Goal: Find specific page/section: Locate a particular part of the current website

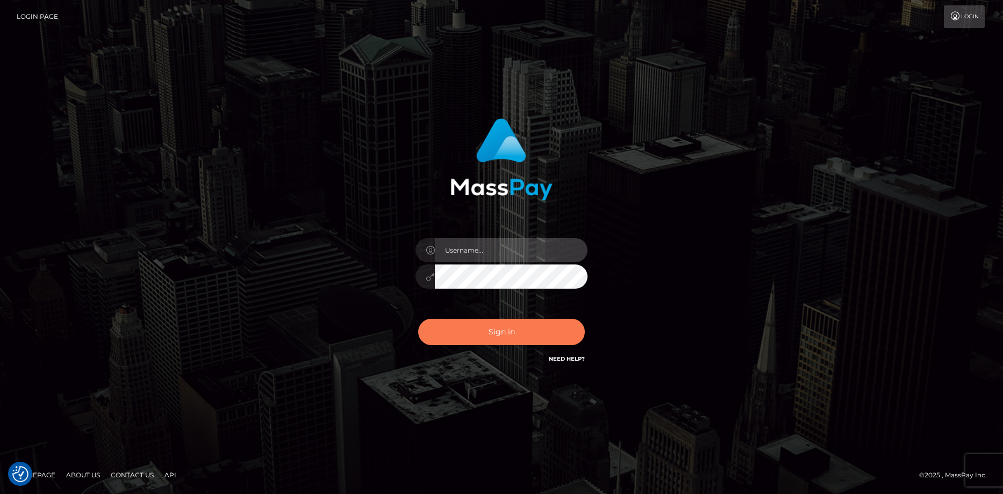
type input "[PERSON_NAME]"
click at [477, 332] on button "Sign in" at bounding box center [501, 332] width 167 height 26
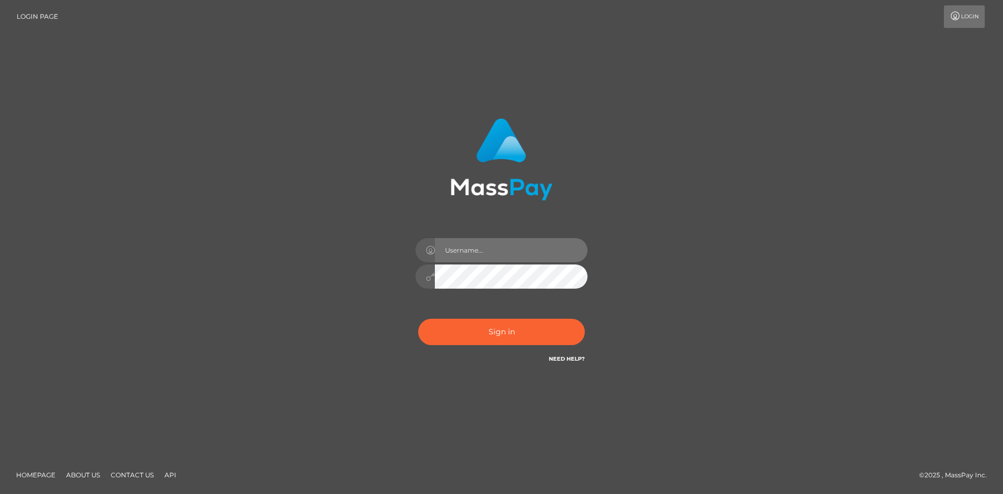
type input "[PERSON_NAME]"
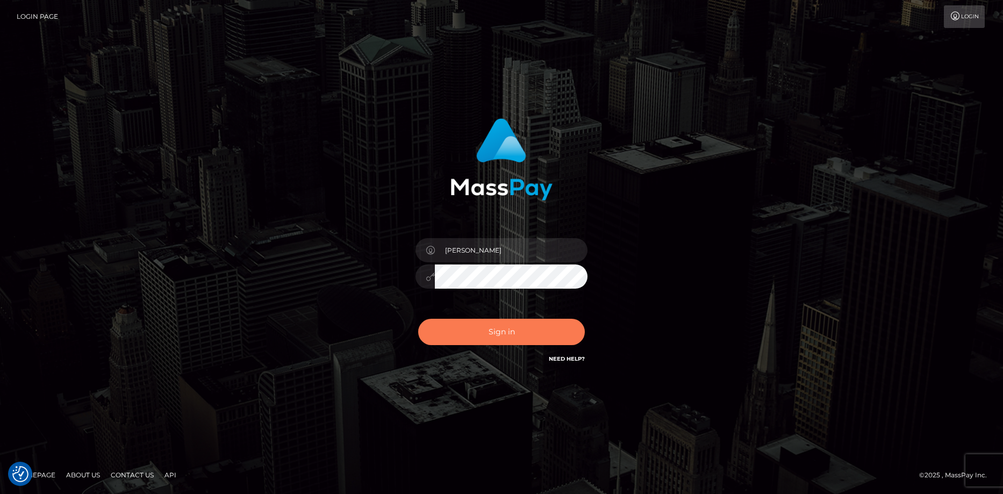
click at [477, 332] on button "Sign in" at bounding box center [501, 332] width 167 height 26
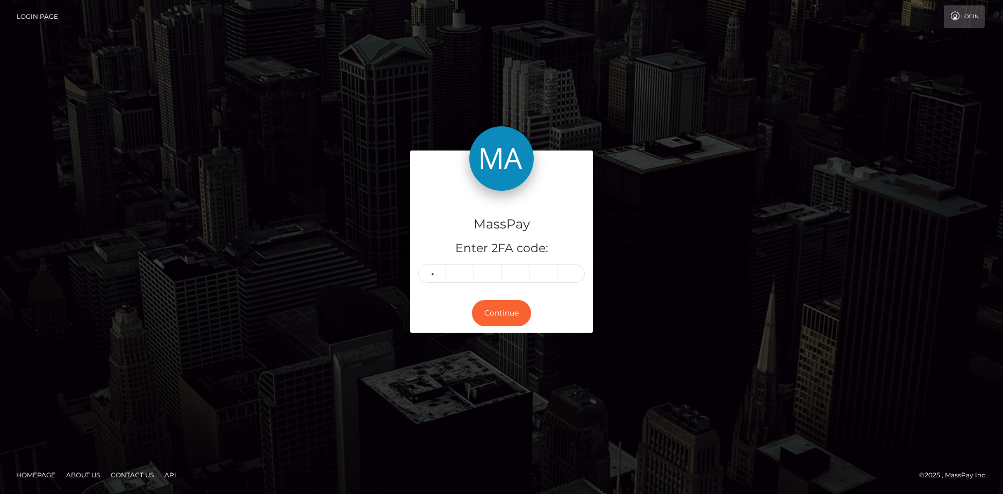
type input "0"
type input "7"
type input "4"
type input "5"
type input "6"
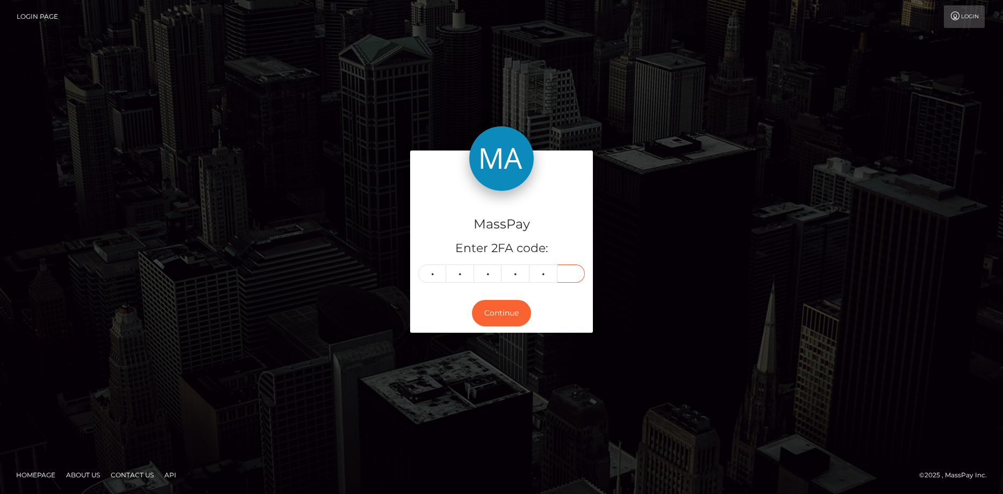
type input "7"
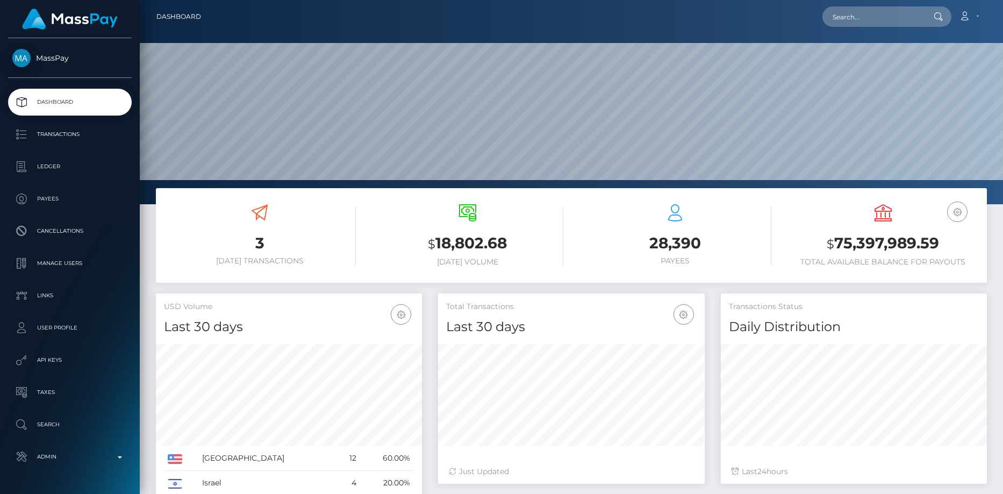
scroll to position [320, 266]
click at [877, 21] on input "text" at bounding box center [872, 16] width 101 height 20
paste input "spree-1609546"
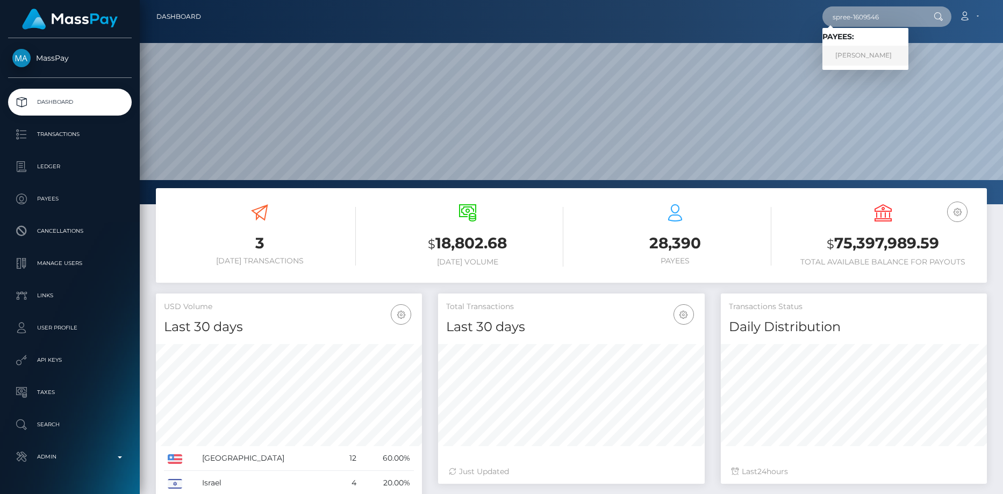
type input "spree-1609546"
click at [875, 55] on link "ANTHONY JAMES DILUZIO" at bounding box center [865, 56] width 86 height 20
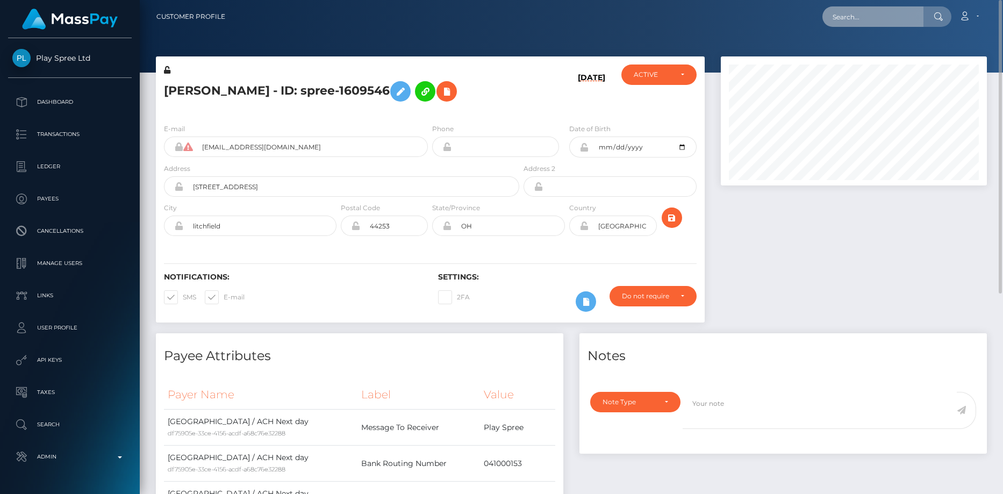
drag, startPoint x: 831, startPoint y: 22, endPoint x: 846, endPoint y: 18, distance: 15.1
click at [831, 22] on input "text" at bounding box center [872, 16] width 101 height 20
click at [857, 15] on input "text" at bounding box center [872, 16] width 101 height 20
paste input "spree-1639615"
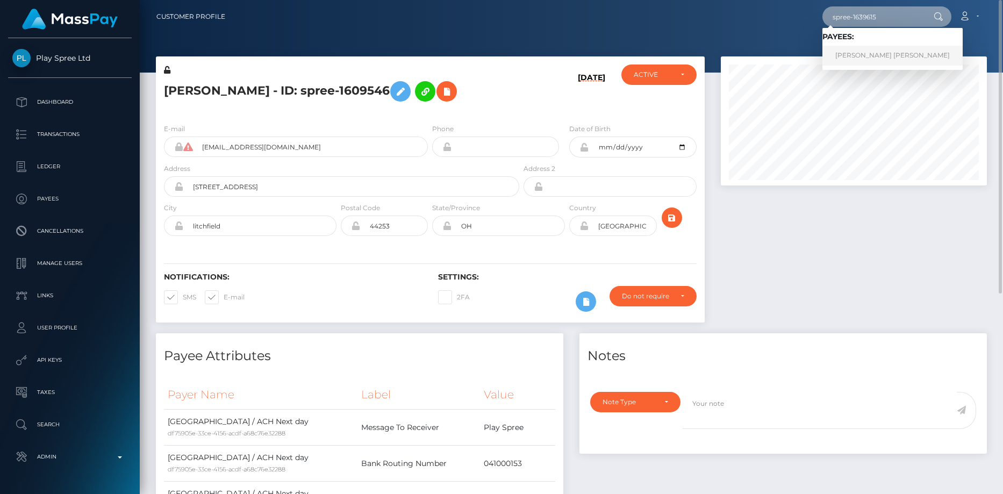
type input "spree-1639615"
click at [867, 60] on link "KENDALL MICHAEL STRAIT" at bounding box center [892, 56] width 140 height 20
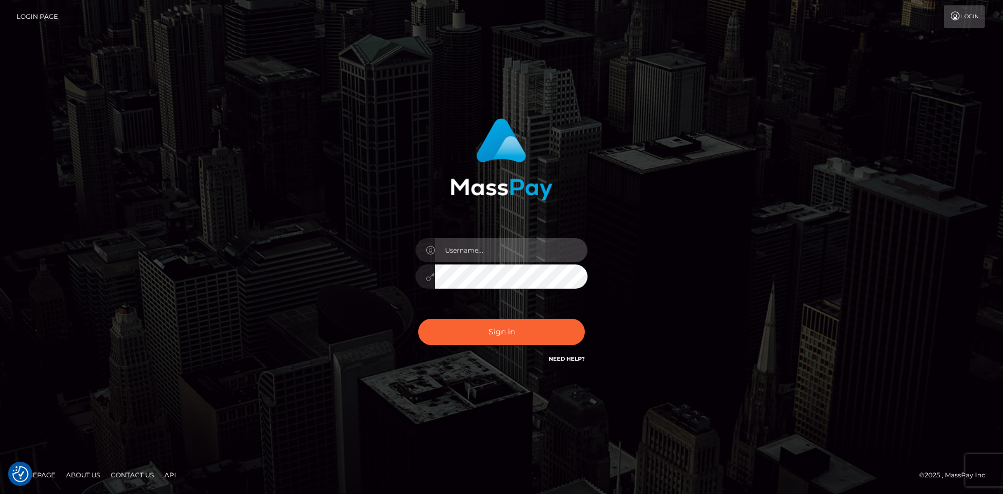
type input "[PERSON_NAME]"
click at [506, 313] on div "Sign in Need Help?" at bounding box center [501, 336] width 188 height 48
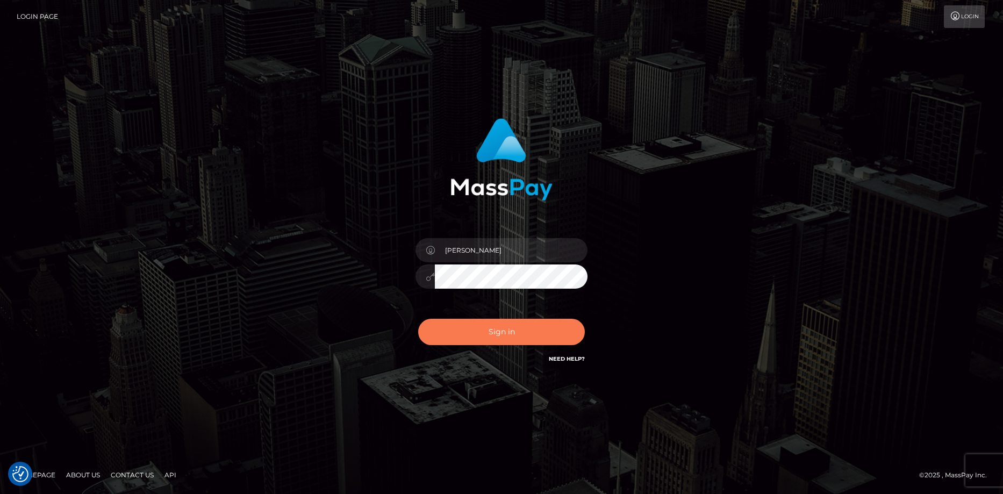
click at [503, 332] on button "Sign in" at bounding box center [501, 332] width 167 height 26
type input "Eduard Gavrilescu"
click at [501, 328] on button "Sign in" at bounding box center [501, 332] width 167 height 26
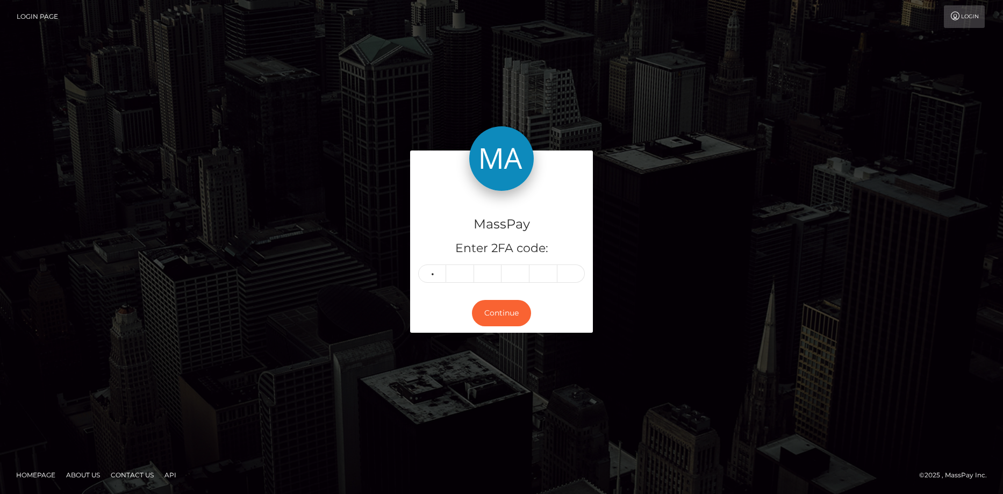
type input "1"
type input "5"
type input "7"
type input "5"
type input "6"
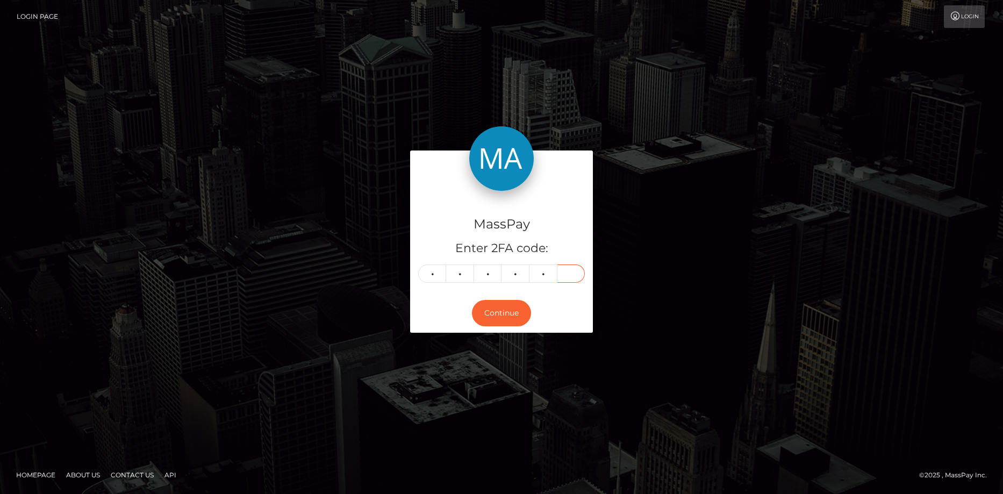
type input "5"
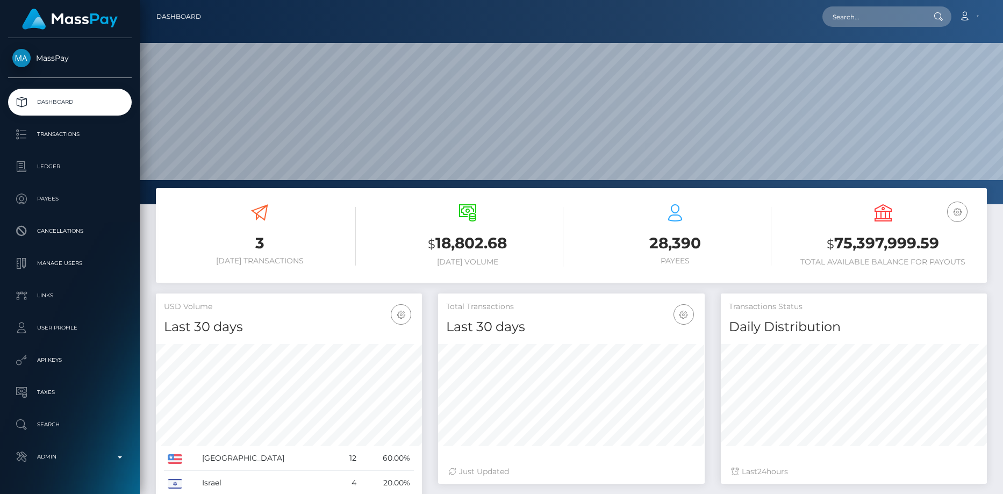
scroll to position [191, 266]
click at [862, 21] on input "text" at bounding box center [872, 16] width 101 height 20
paste input "poact_O7pHCeIsH5CP"
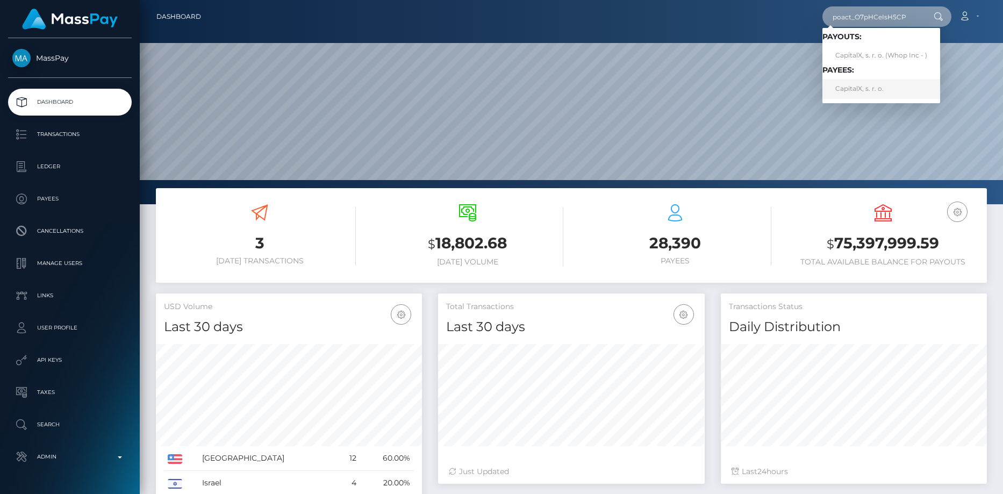
type input "poact_O7pHCeIsH5CP"
click at [862, 88] on link "CapitalX, s. r. o." at bounding box center [881, 89] width 118 height 20
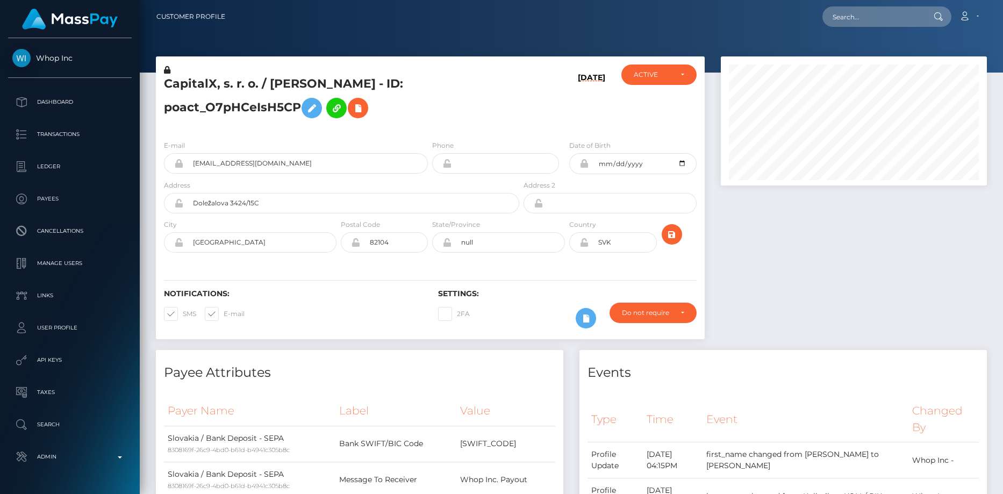
scroll to position [129, 266]
click at [359, 113] on icon at bounding box center [357, 108] width 13 height 13
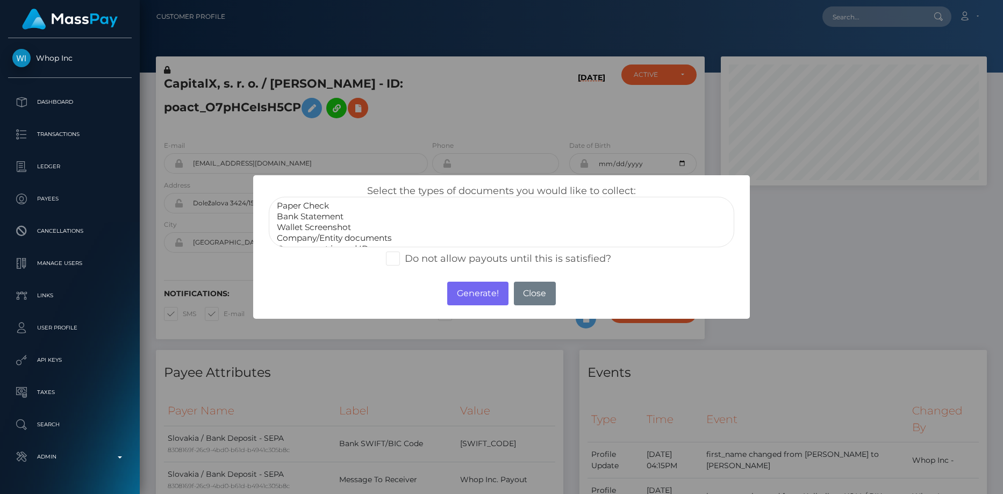
select select "Company/Entity documents"
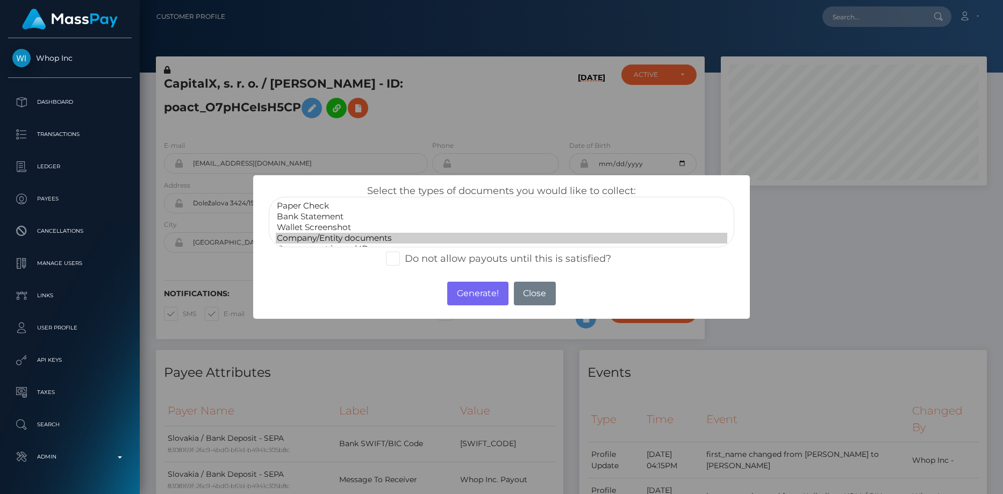
click at [356, 233] on option "Company/Entity documents" at bounding box center [502, 238] width 452 height 11
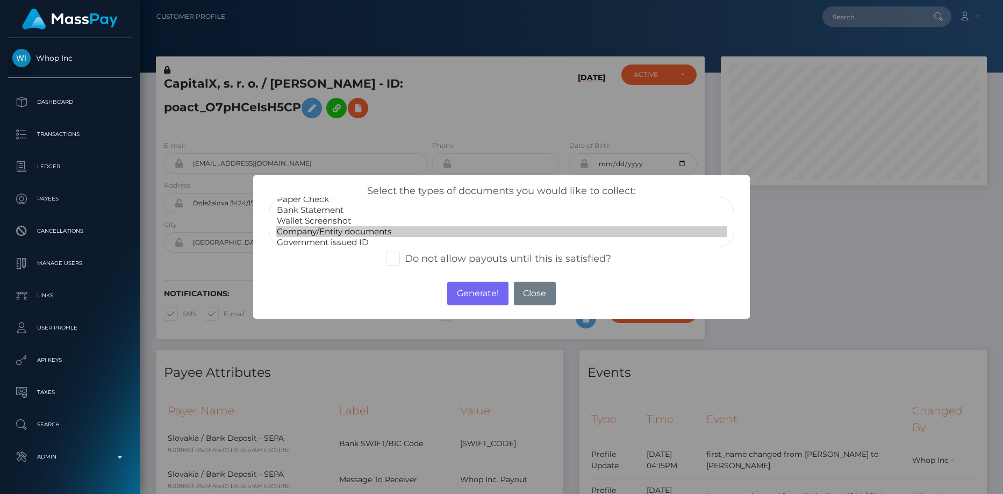
scroll to position [0, 0]
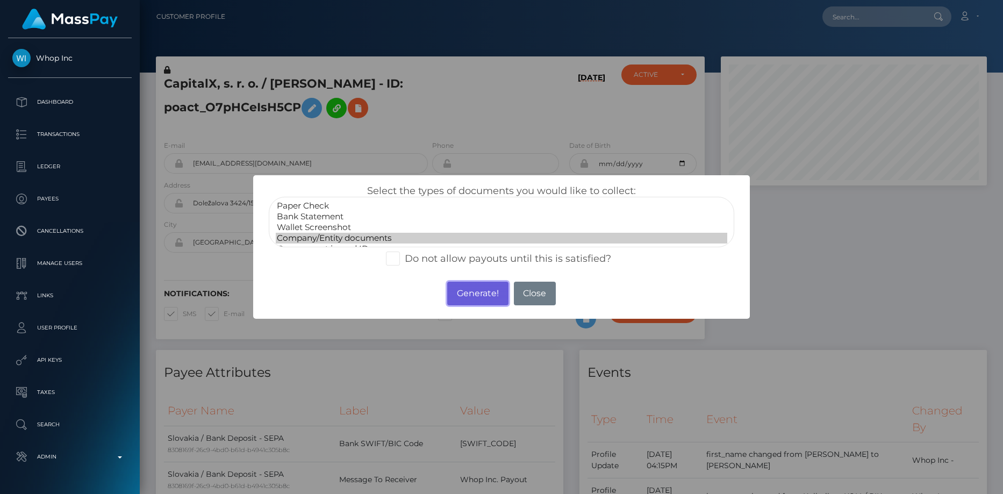
click at [463, 297] on button "Generate!" at bounding box center [477, 294] width 61 height 24
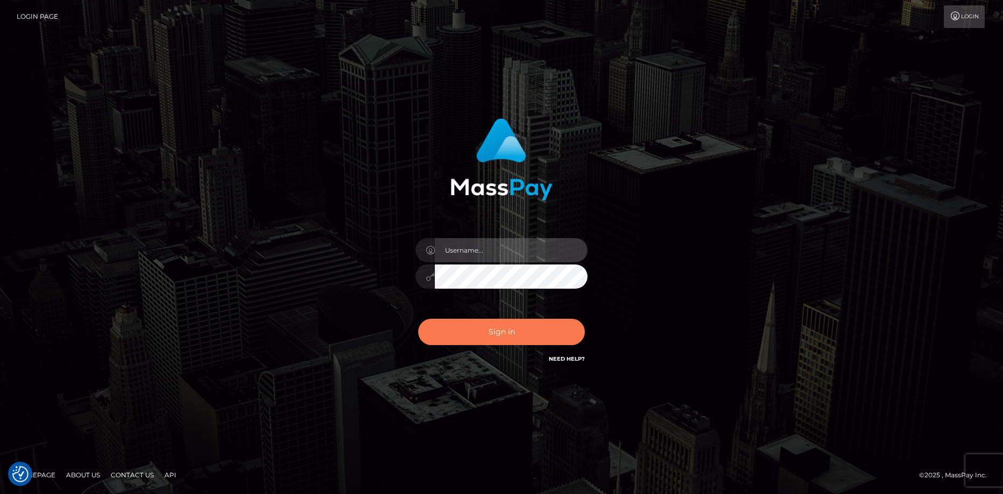
type input "Eduard Gavrilescu"
click at [469, 332] on button "Sign in" at bounding box center [501, 332] width 167 height 26
type input "[PERSON_NAME]"
click at [465, 333] on button "Sign in" at bounding box center [501, 332] width 167 height 26
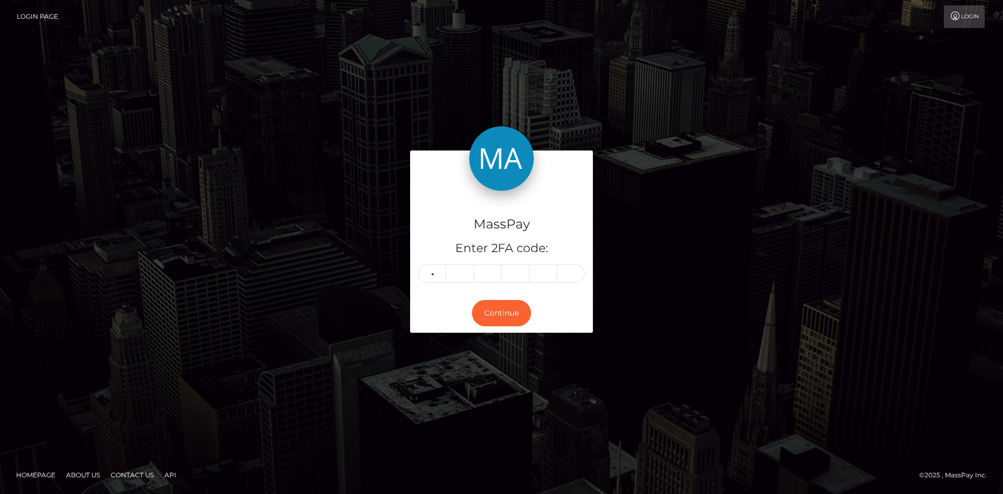
type input "4"
type input "3"
type input "6"
type input "7"
type input "0"
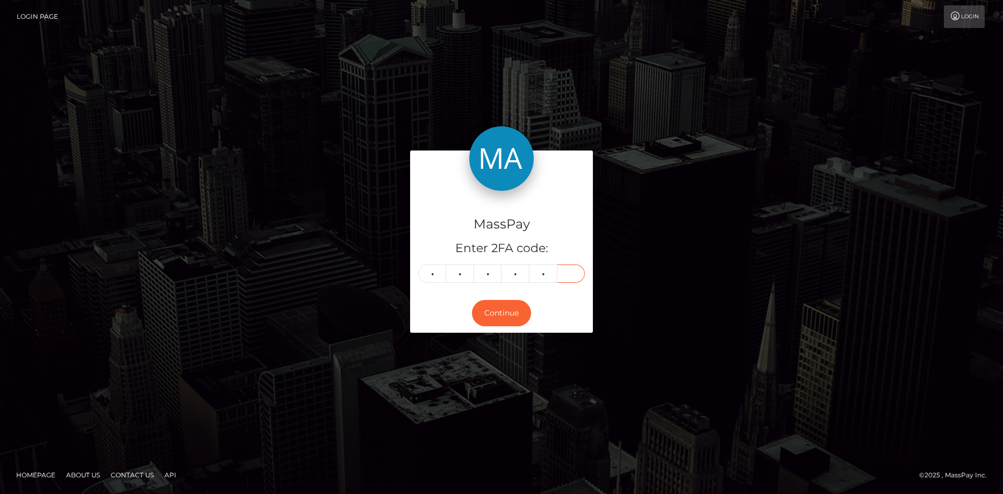
type input "9"
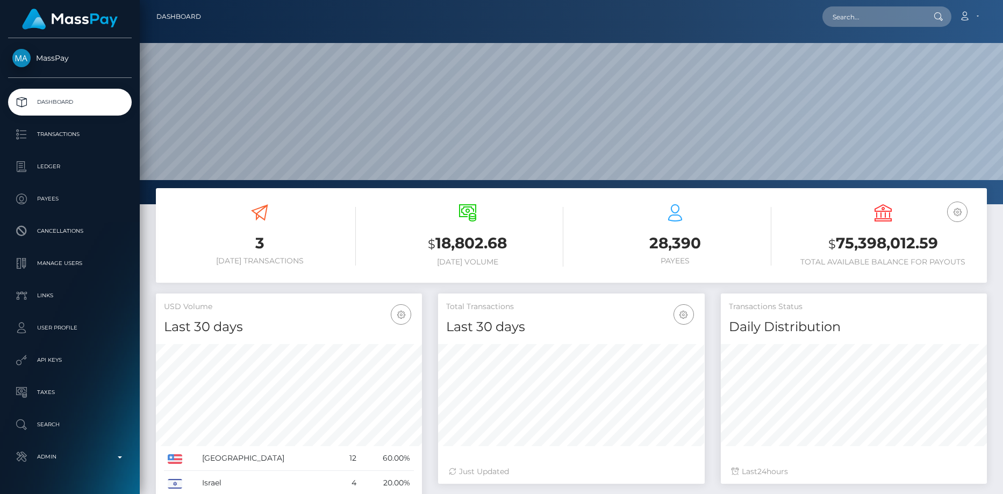
scroll to position [191, 266]
click at [854, 9] on input "text" at bounding box center [872, 16] width 101 height 20
paste input "2e3aa458-8730-11f0-8023-0266f44cc279"
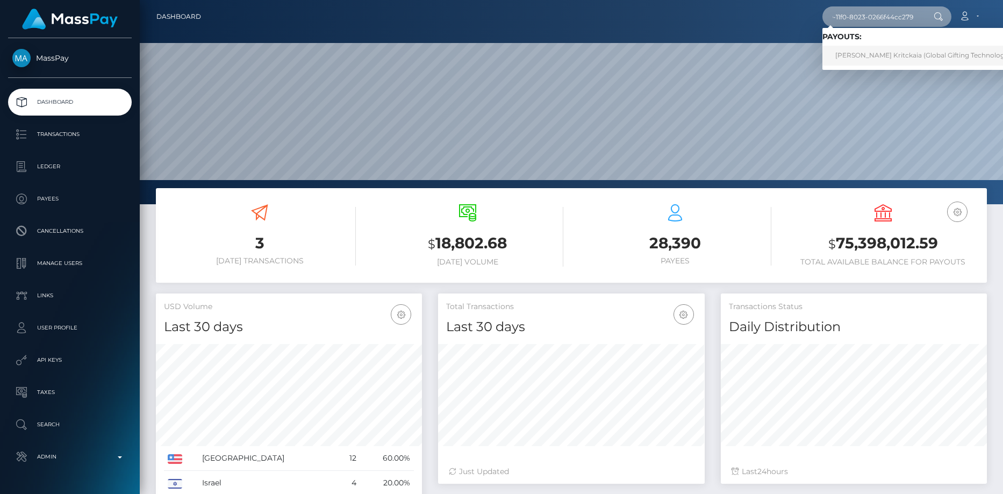
type input "2e3aa458-8730-11f0-8023-0266f44cc279"
click at [864, 53] on link "ANNA KRITCKAIA Kritckaia (Global Gifting Technologies Inc - Throne)" at bounding box center [945, 56] width 247 height 20
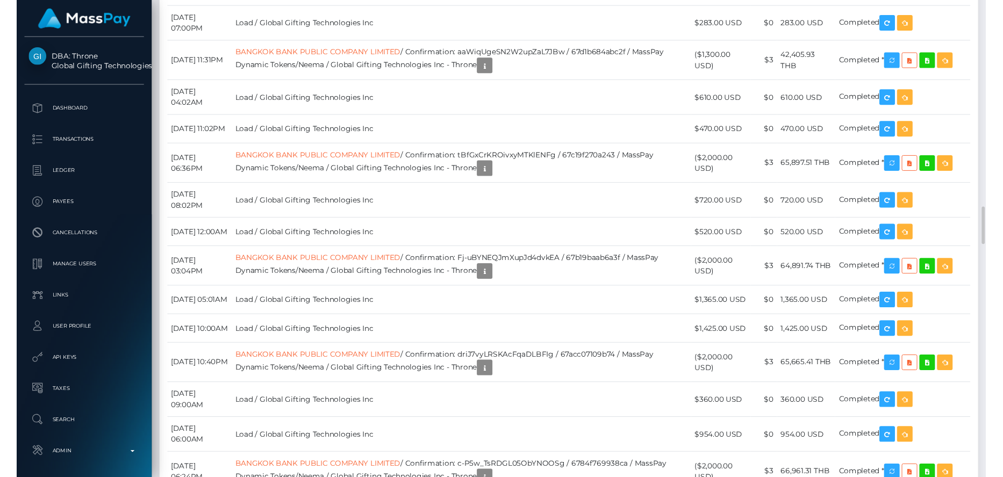
scroll to position [3385, 0]
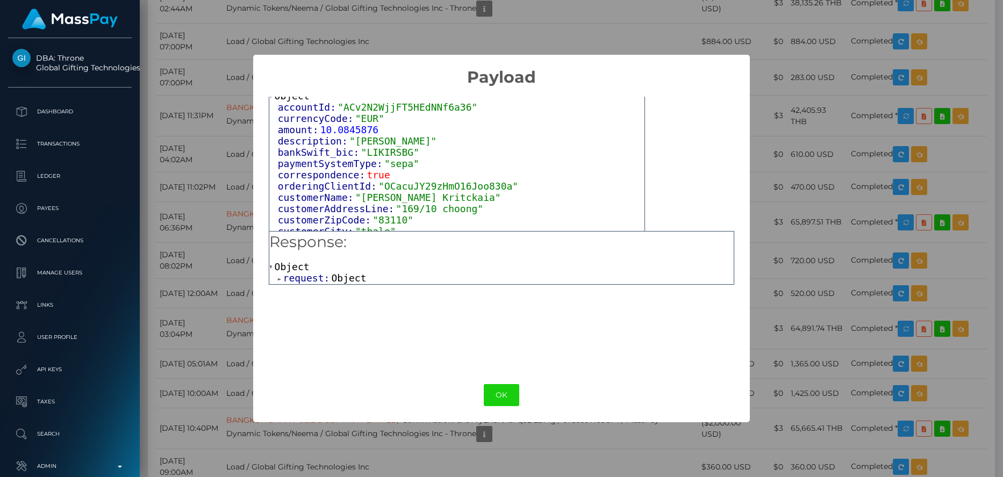
scroll to position [54, 0]
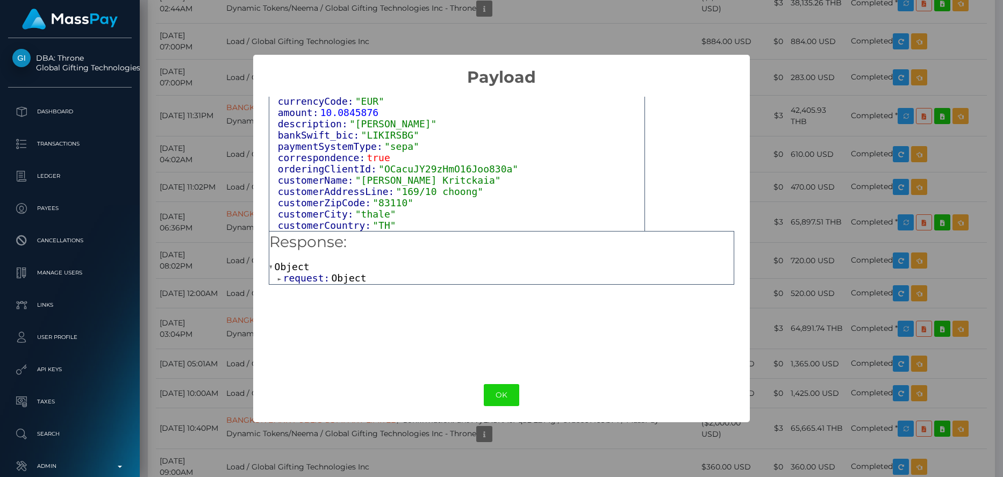
click at [314, 279] on span "request:" at bounding box center [307, 277] width 48 height 11
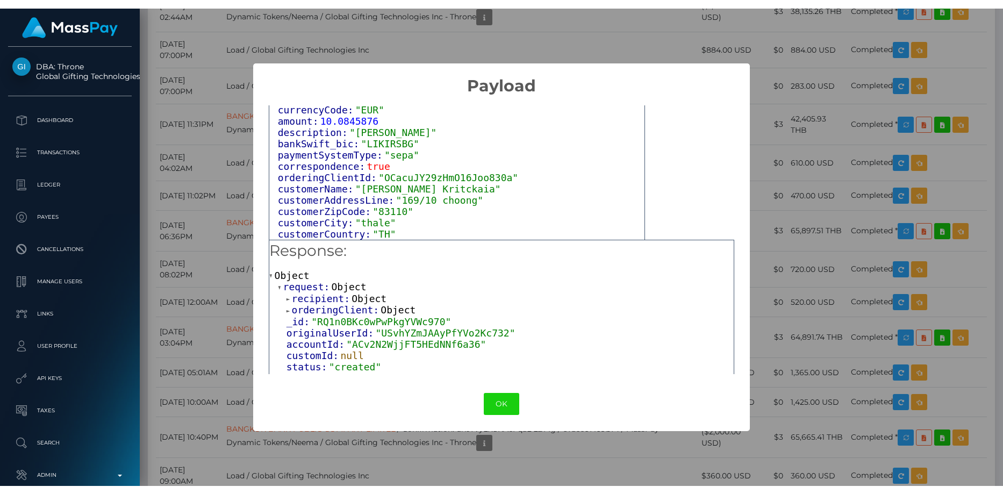
scroll to position [99, 0]
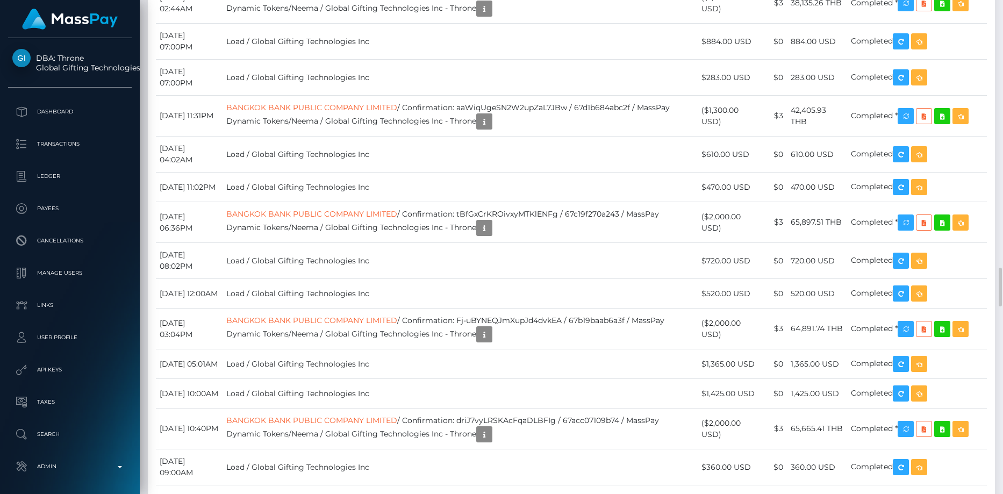
copy td "RQ1n0BKc0wPwPkgYVWc970"
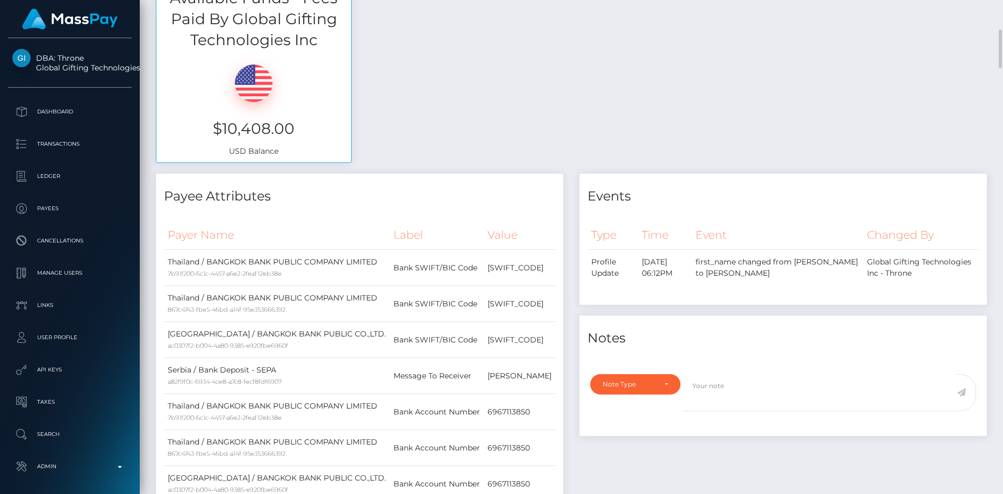
scroll to position [0, 0]
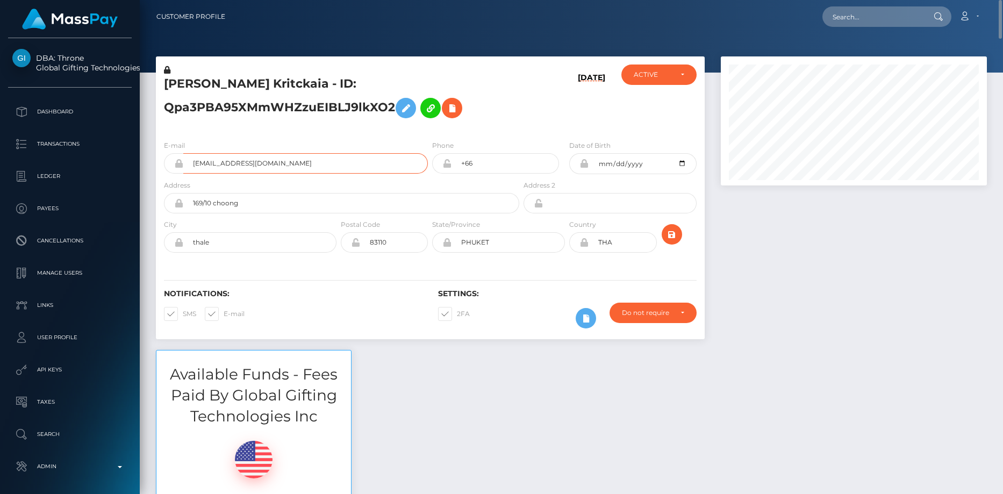
click at [286, 156] on input "[EMAIL_ADDRESS][DOMAIN_NAME]" at bounding box center [305, 163] width 244 height 20
